Goal: Transaction & Acquisition: Obtain resource

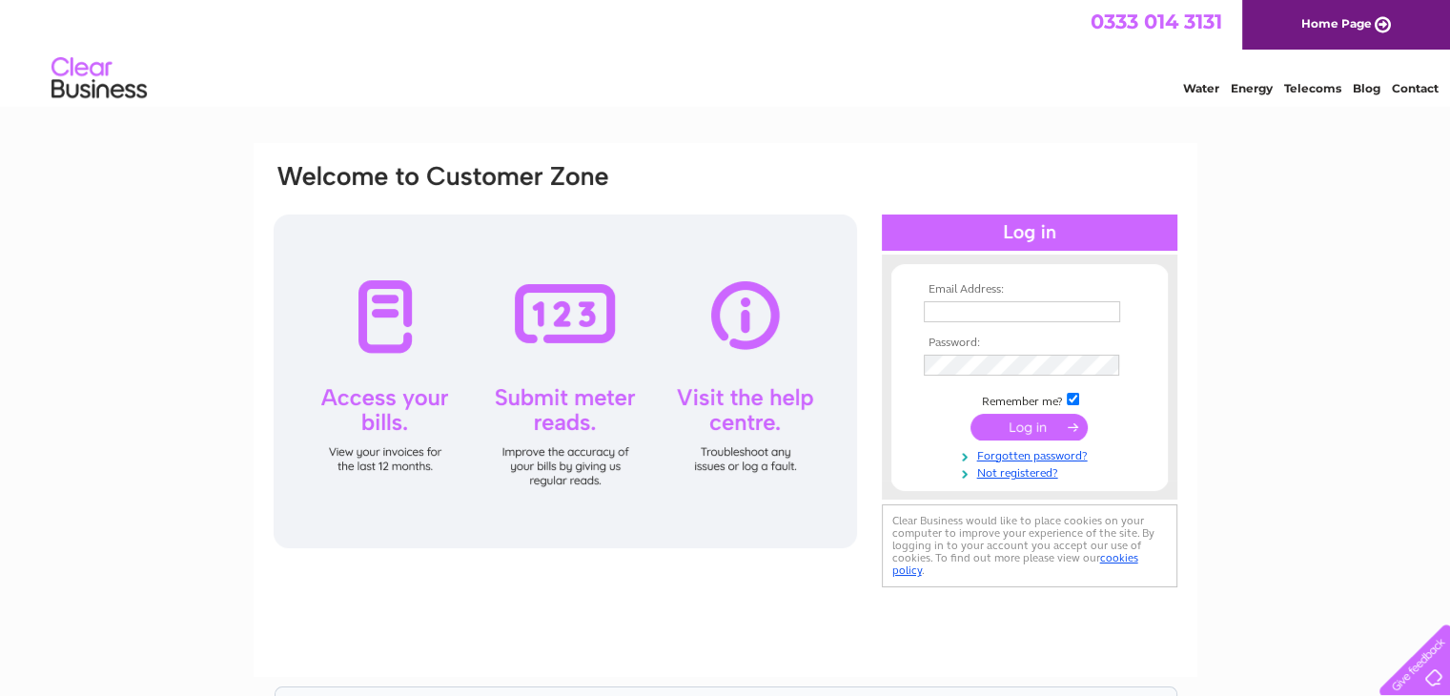
click at [948, 314] on input "text" at bounding box center [1022, 311] width 196 height 21
click at [970, 416] on input "submit" at bounding box center [1028, 429] width 117 height 27
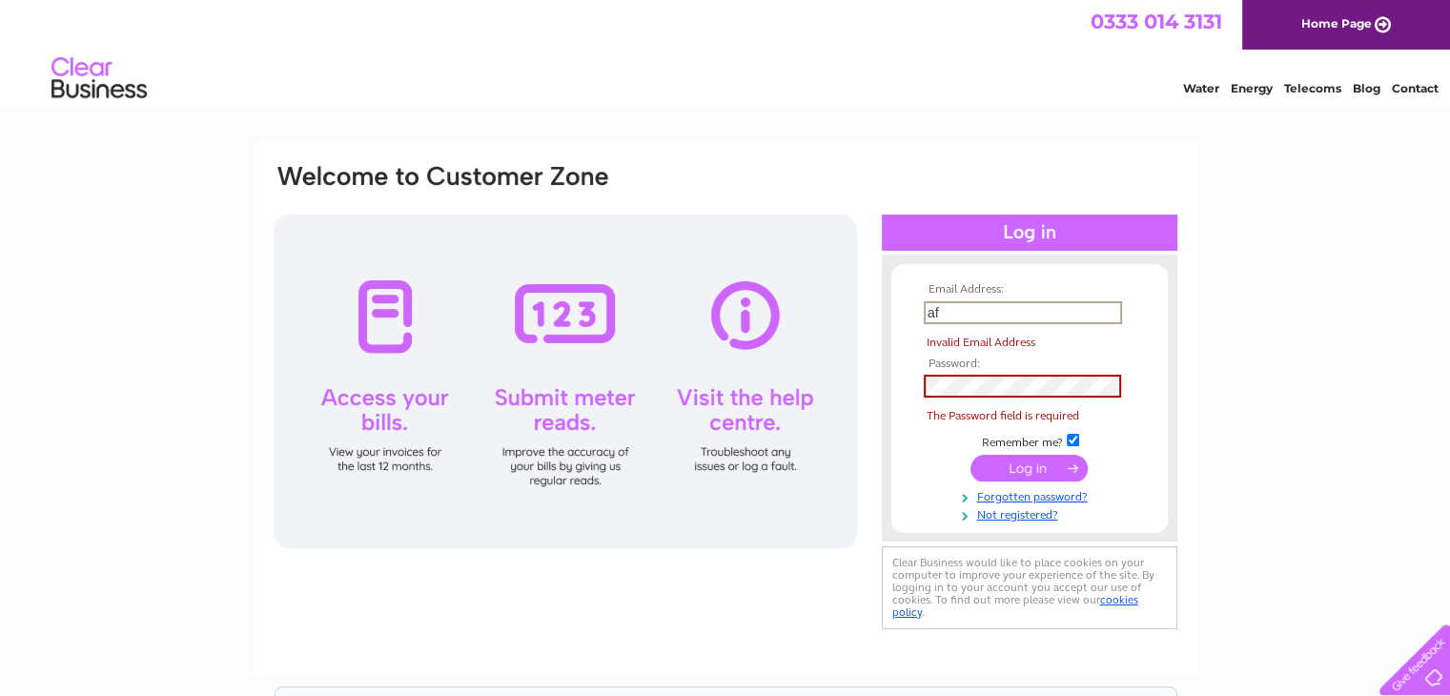
click at [972, 318] on input "af" at bounding box center [1023, 312] width 198 height 23
type input "a"
click at [972, 317] on input "af" at bounding box center [1023, 312] width 198 height 23
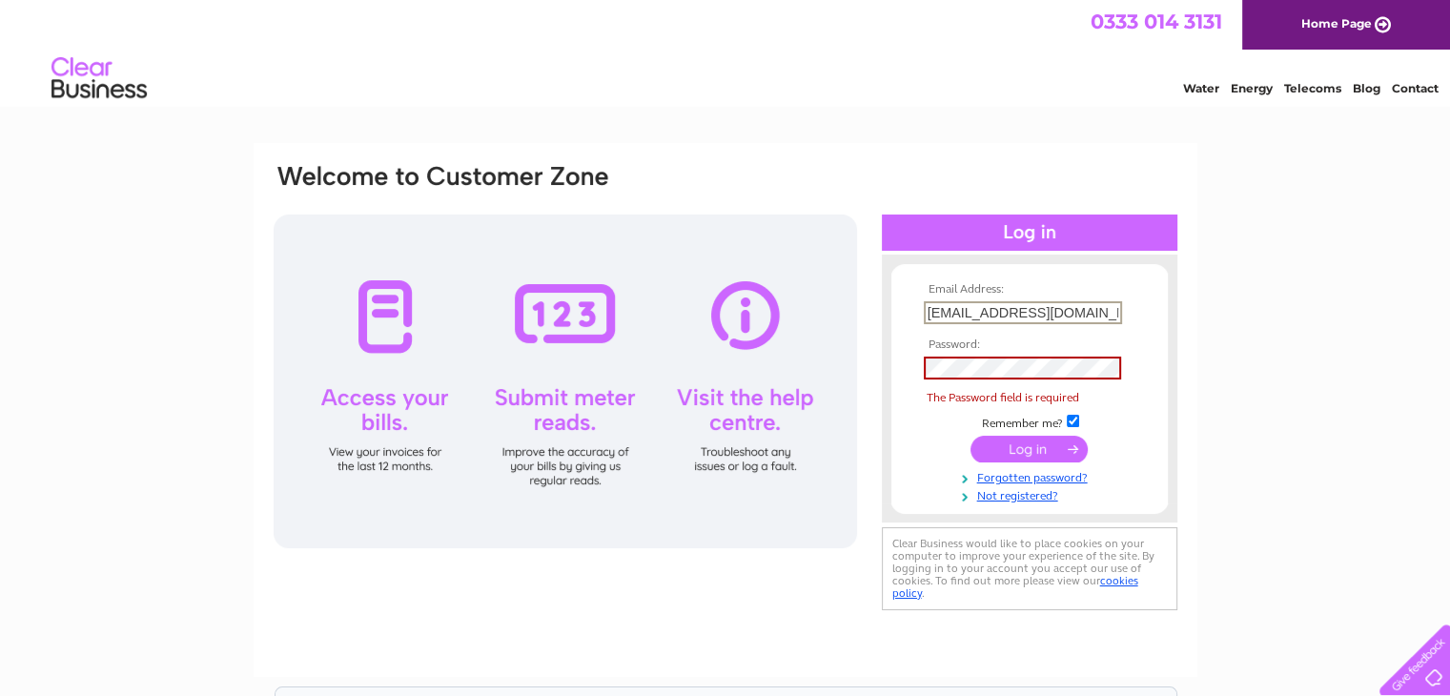
type input "afjoinersltd@gmail.com"
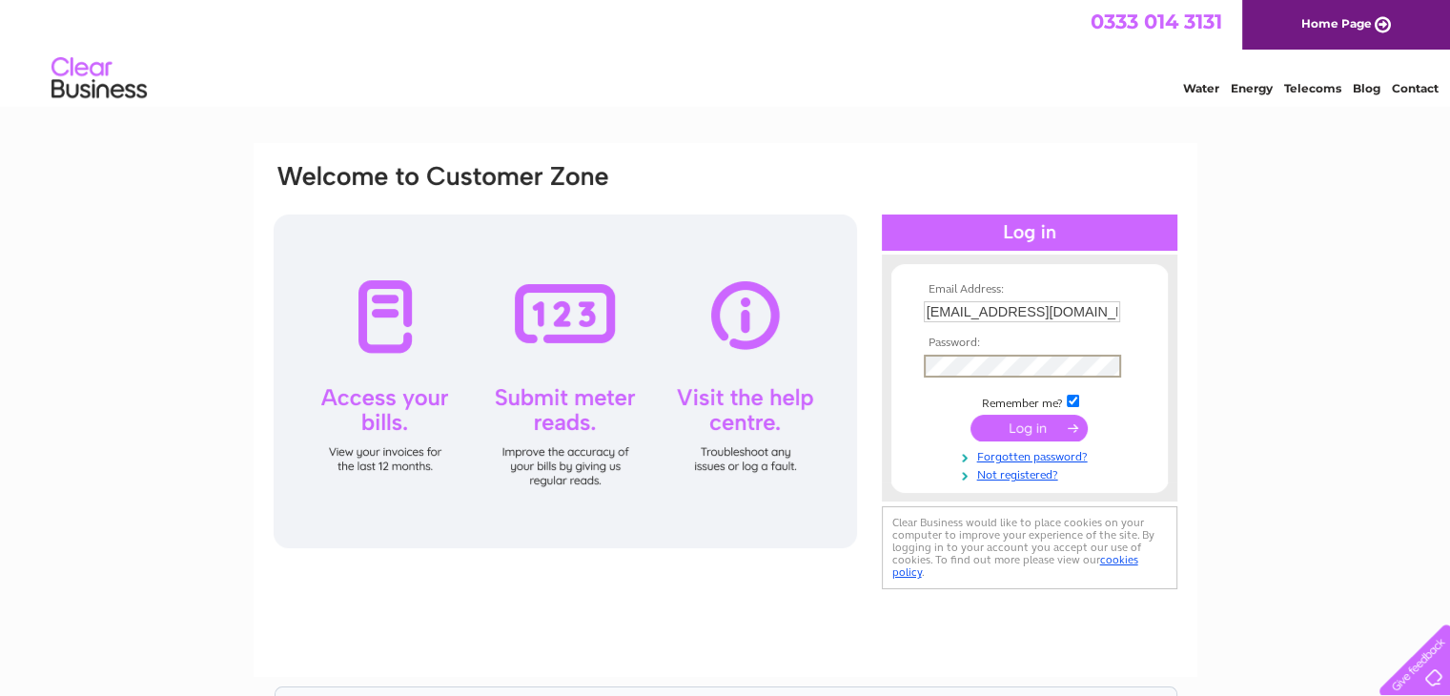
click at [1023, 434] on input "submit" at bounding box center [1028, 428] width 117 height 27
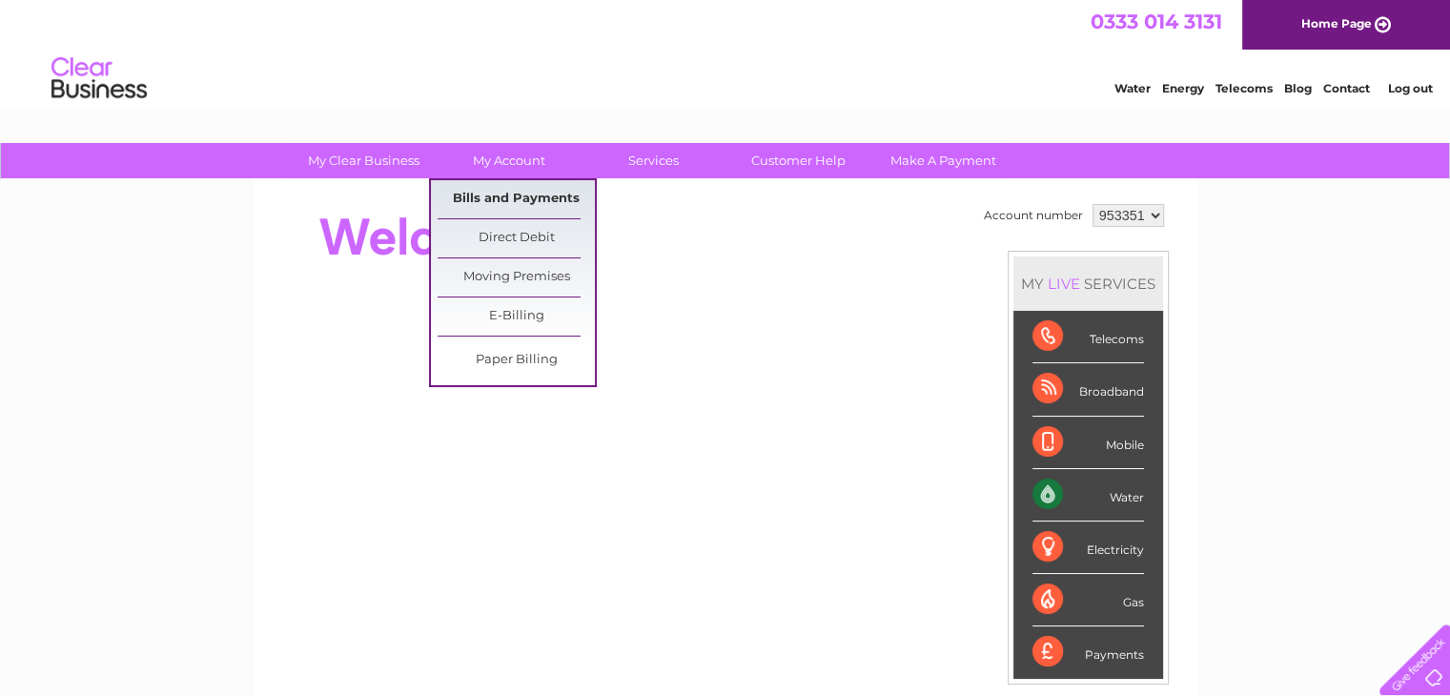
click at [523, 188] on link "Bills and Payments" at bounding box center [516, 199] width 157 height 38
drag, startPoint x: 523, startPoint y: 188, endPoint x: 441, endPoint y: 197, distance: 82.5
click at [441, 197] on link "Bills and Payments" at bounding box center [516, 199] width 157 height 38
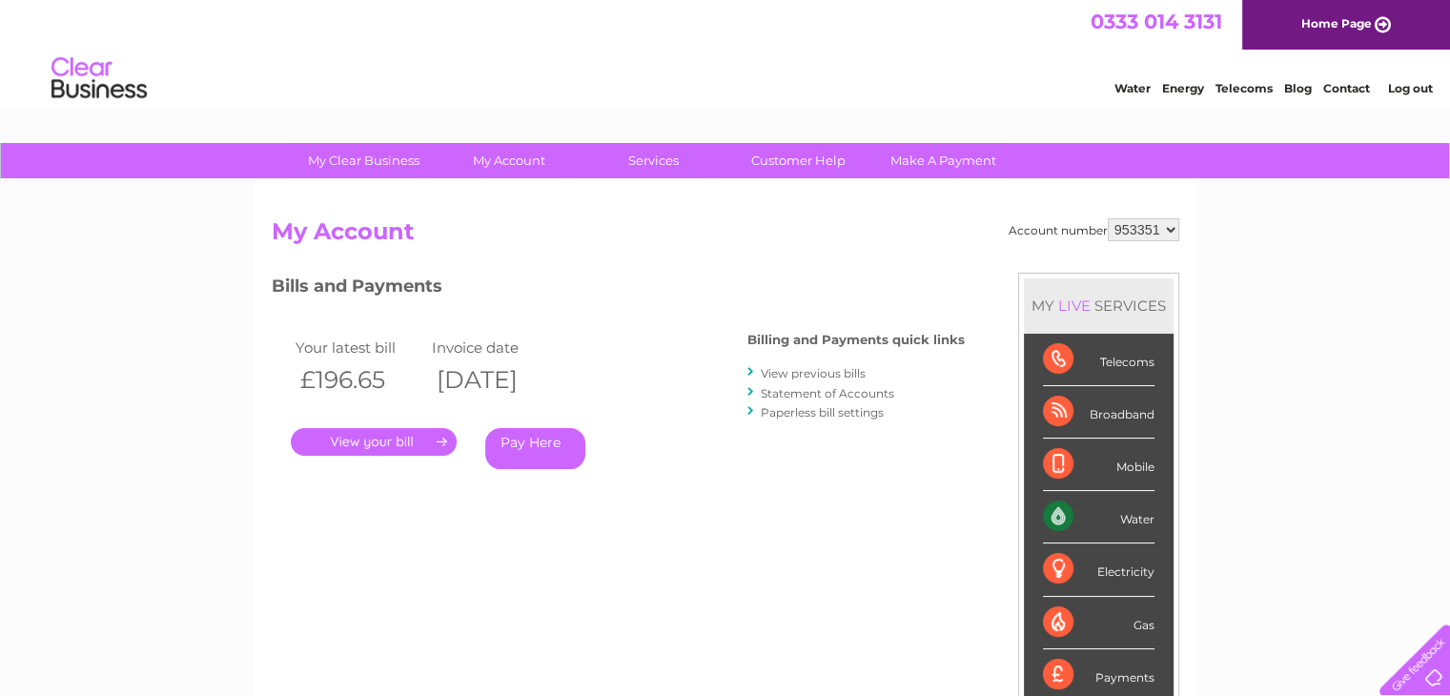
click at [403, 437] on link "." at bounding box center [374, 442] width 166 height 28
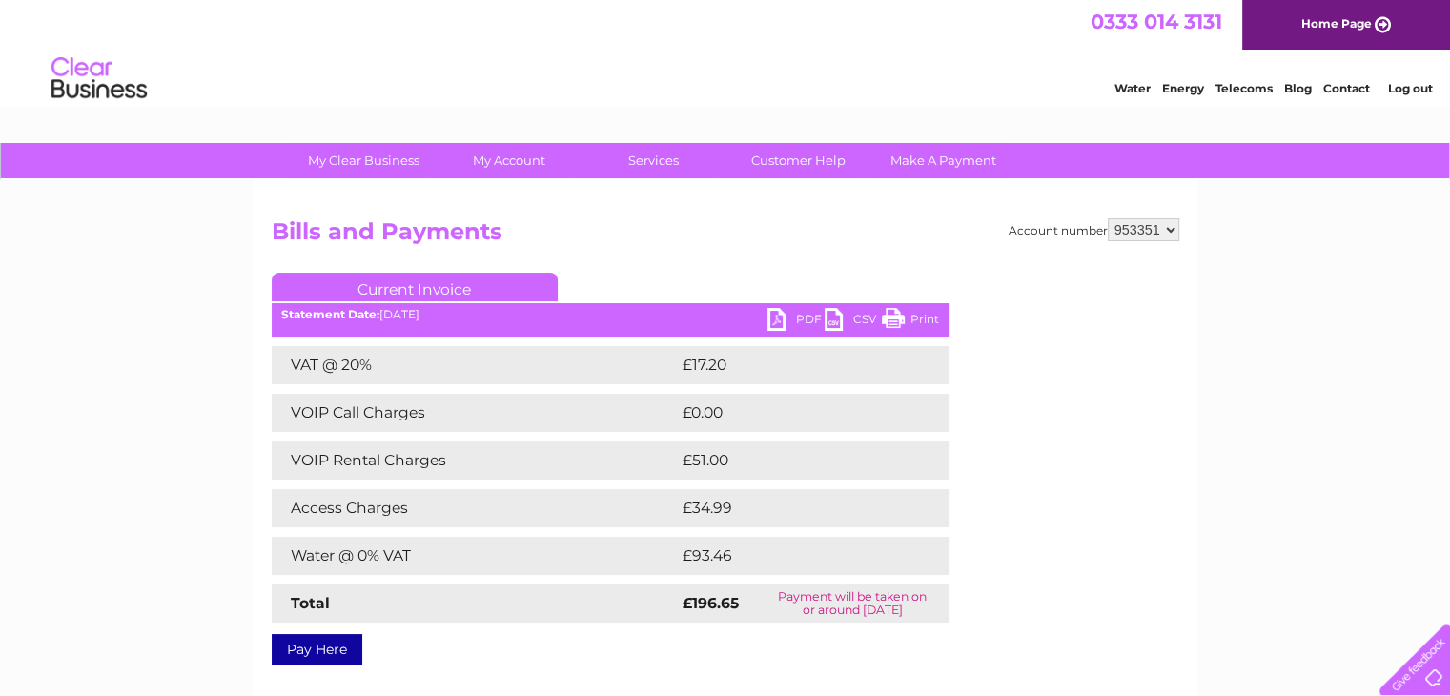
click at [782, 318] on link "PDF" at bounding box center [795, 322] width 57 height 28
click at [774, 318] on link "PDF" at bounding box center [795, 322] width 57 height 28
click at [798, 318] on link "PDF" at bounding box center [795, 322] width 57 height 28
